Goal: Transaction & Acquisition: Purchase product/service

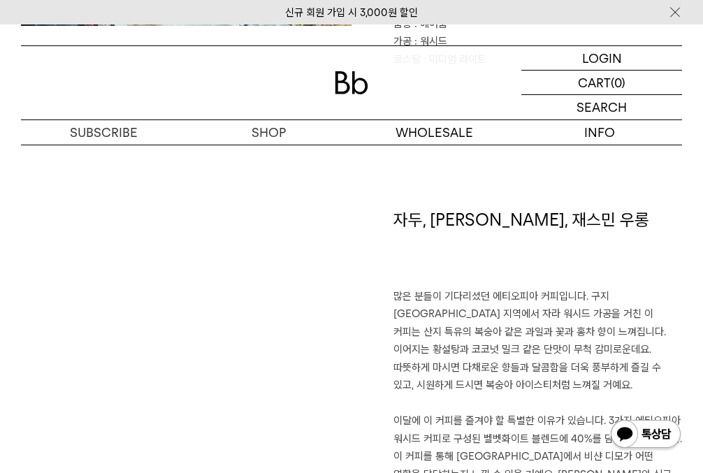
scroll to position [769, 0]
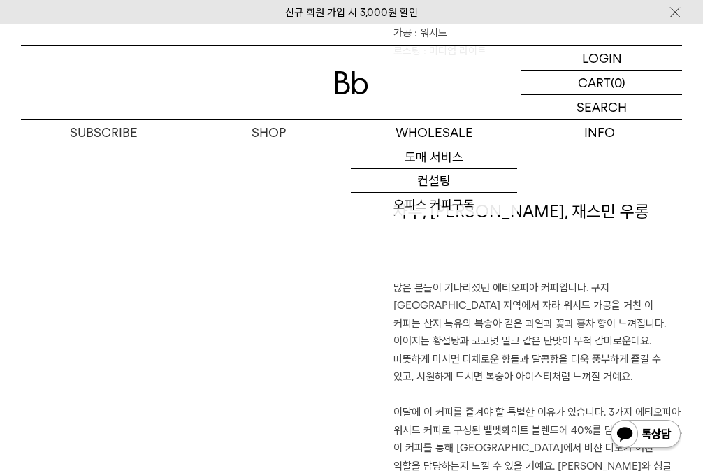
click at [340, 73] on img at bounding box center [352, 82] width 34 height 23
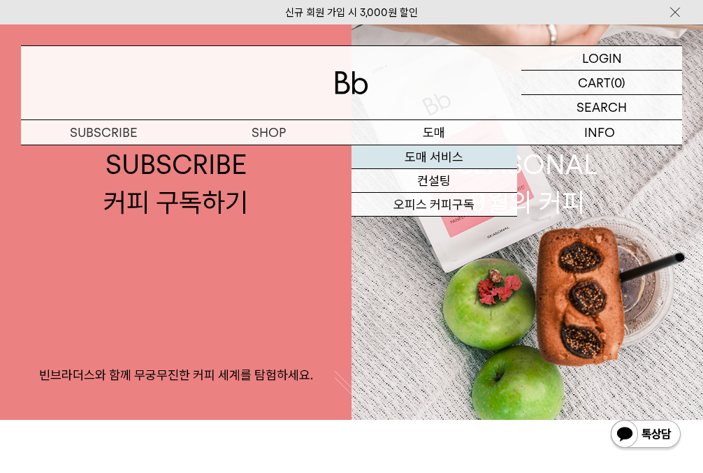
scroll to position [140, 0]
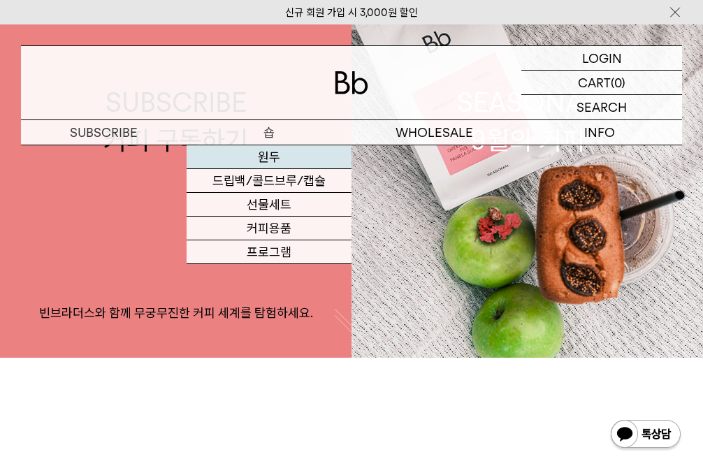
click at [259, 158] on link "원두" at bounding box center [270, 157] width 166 height 24
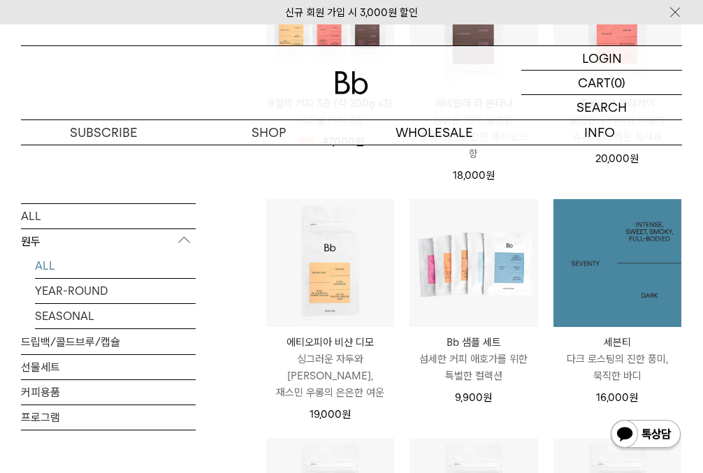
scroll to position [349, 0]
